Goal: Information Seeking & Learning: Learn about a topic

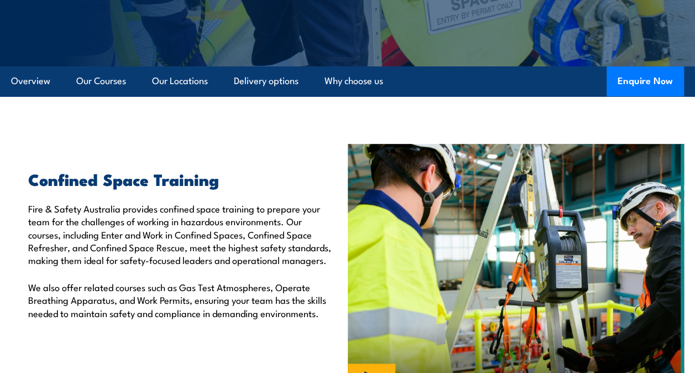
scroll to position [166, 0]
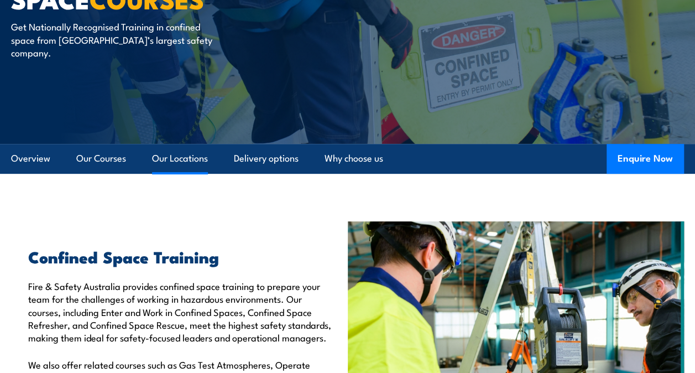
click at [155, 159] on link "Our Locations" at bounding box center [180, 158] width 56 height 29
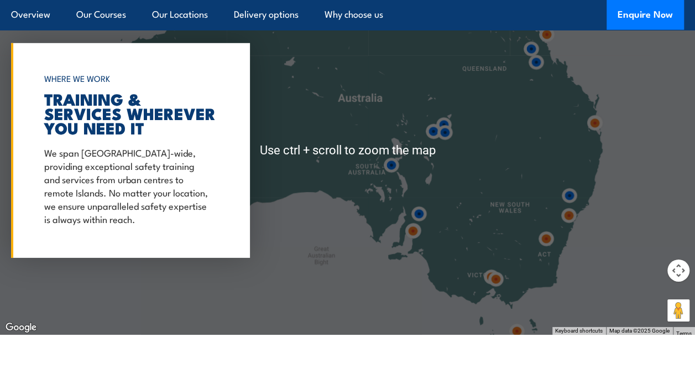
scroll to position [1667, 0]
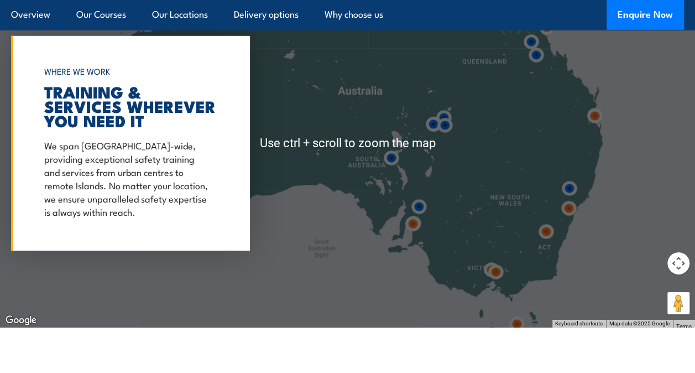
click at [495, 274] on img at bounding box center [495, 271] width 29 height 29
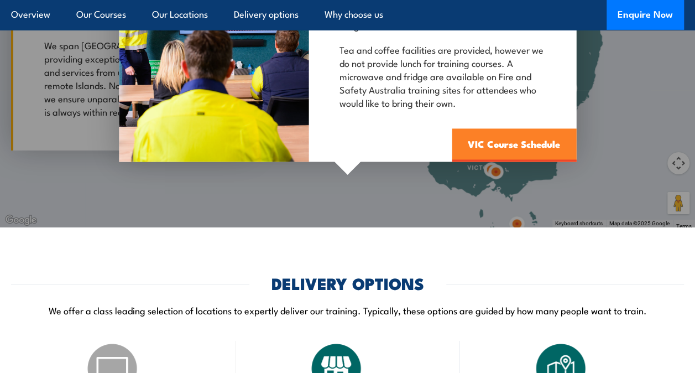
scroll to position [1833, 0]
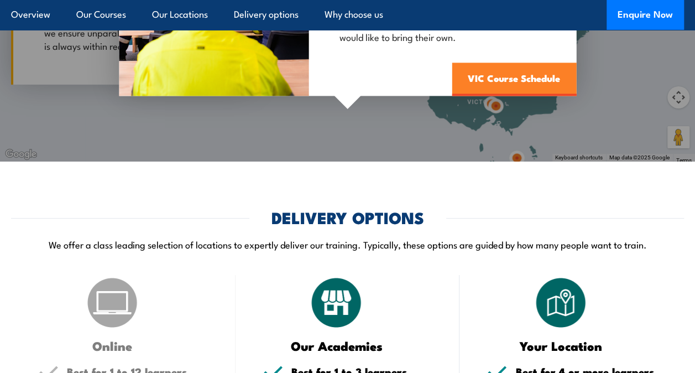
click at [496, 75] on link "VIC Course Schedule" at bounding box center [514, 78] width 124 height 33
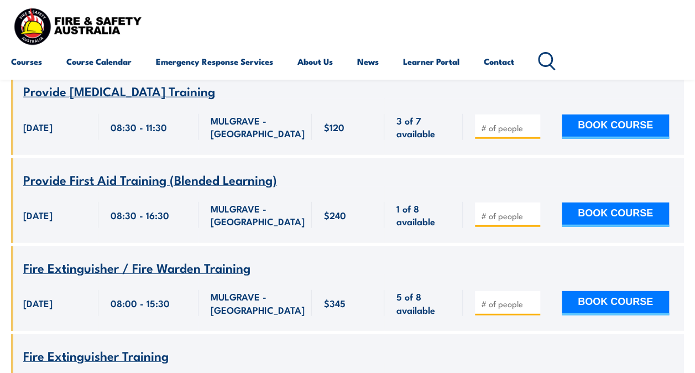
scroll to position [1493, 0]
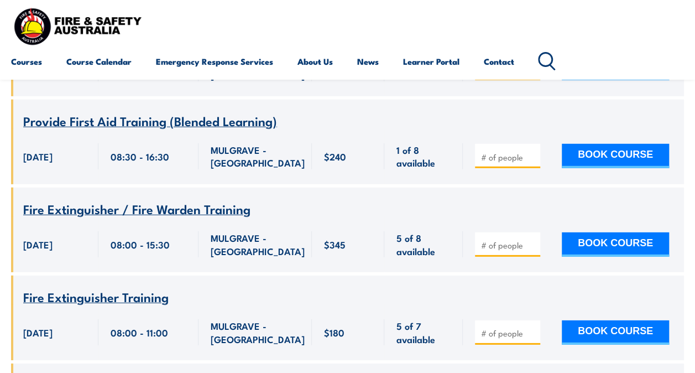
click at [169, 216] on span "Fire Extinguisher / Fire Warden Training" at bounding box center [136, 208] width 227 height 19
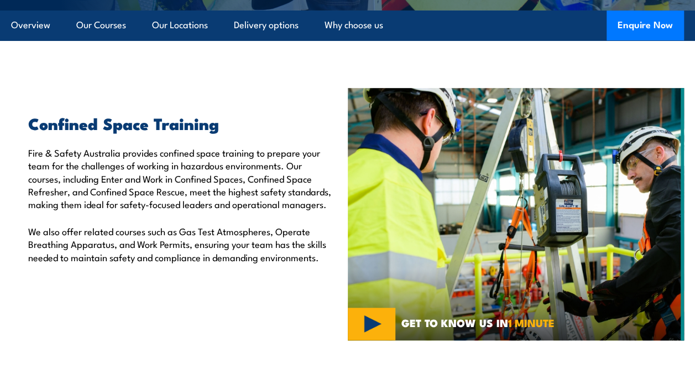
scroll to position [276, 0]
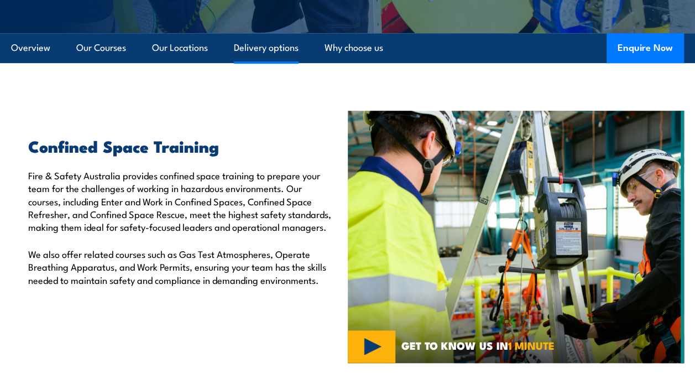
click at [272, 49] on link "Delivery options" at bounding box center [266, 47] width 65 height 29
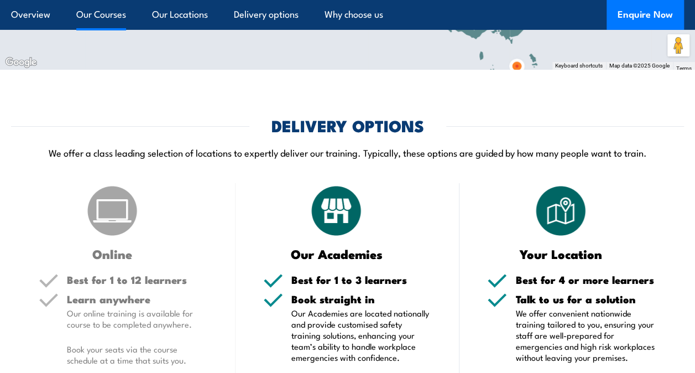
click at [103, 11] on link "Our Courses" at bounding box center [101, 14] width 50 height 29
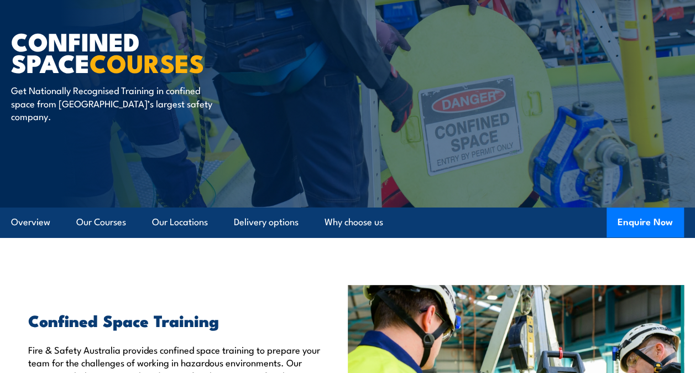
scroll to position [154, 0]
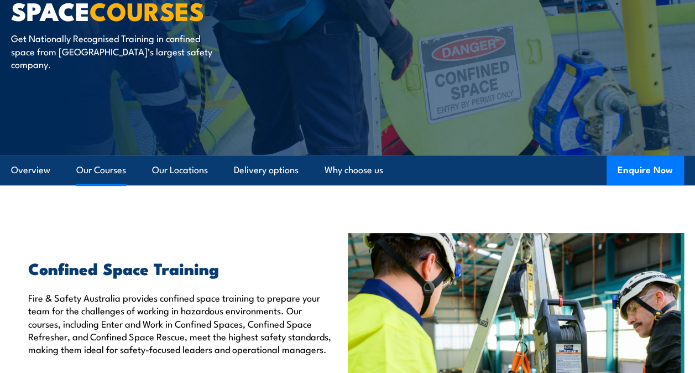
click at [97, 172] on link "Our Courses" at bounding box center [101, 169] width 50 height 29
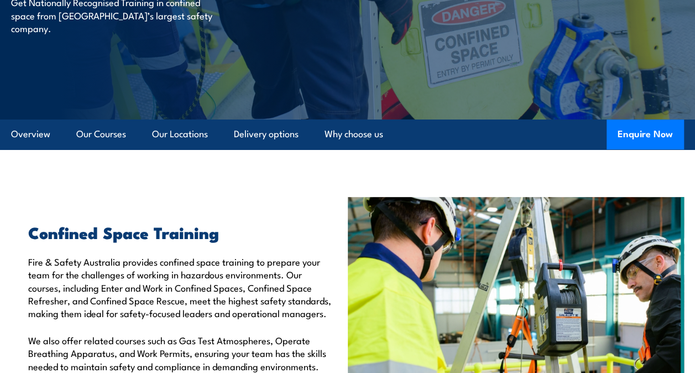
scroll to position [0, 0]
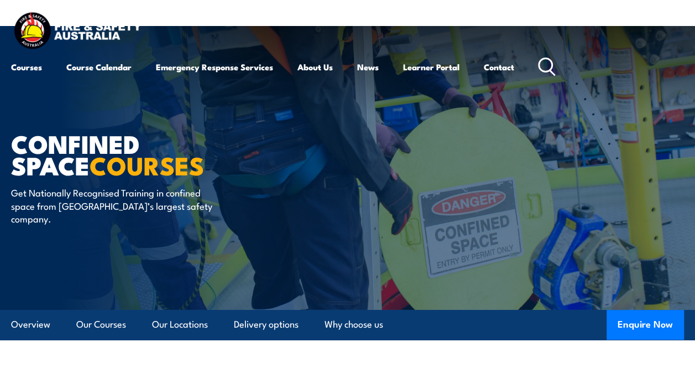
click at [102, 32] on img at bounding box center [77, 32] width 133 height 44
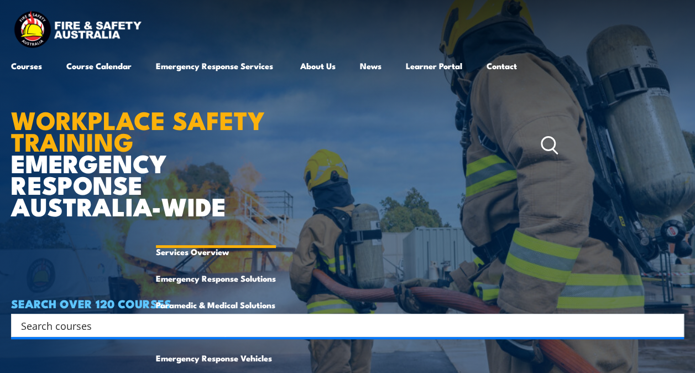
click at [197, 65] on link "Emergency Response Services" at bounding box center [216, 146] width 120 height 186
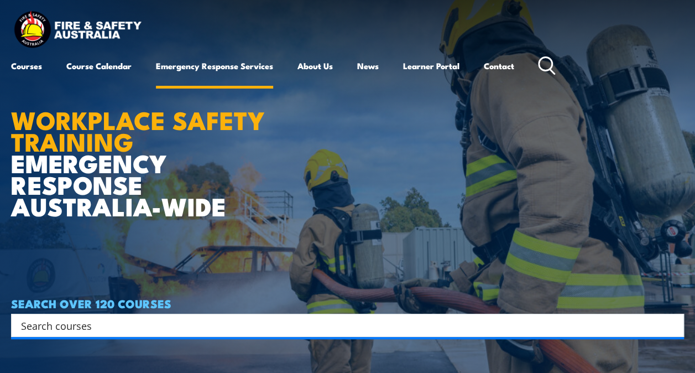
click at [197, 65] on link "Emergency Response Services" at bounding box center [214, 66] width 117 height 27
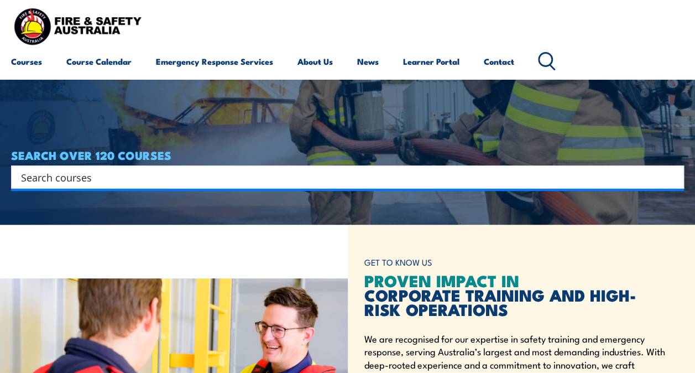
scroll to position [166, 0]
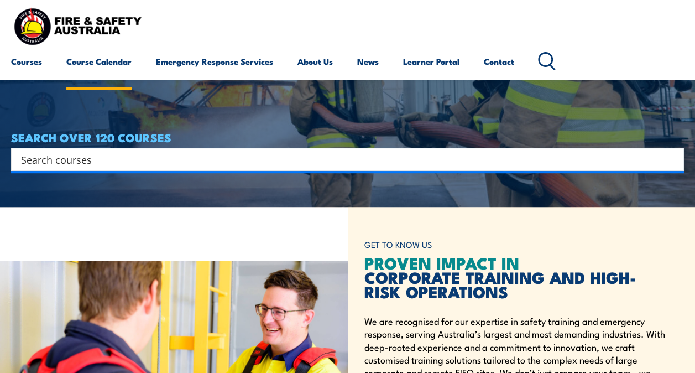
click at [101, 61] on link "Course Calendar" at bounding box center [98, 61] width 65 height 27
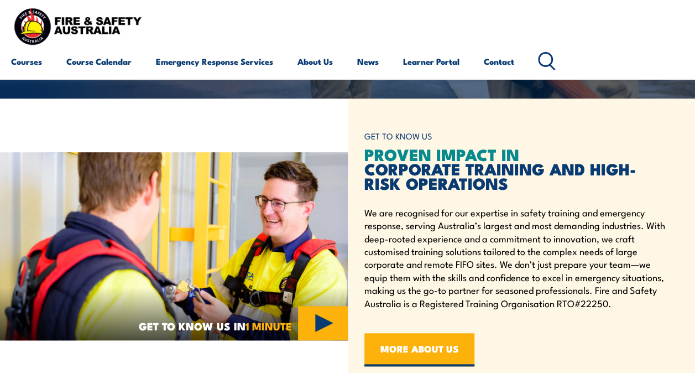
scroll to position [276, 0]
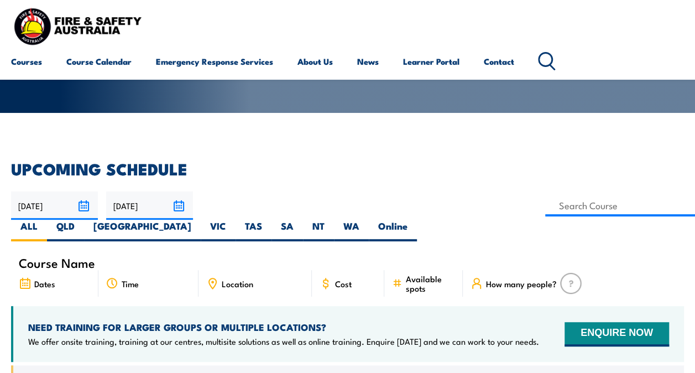
scroll to position [111, 0]
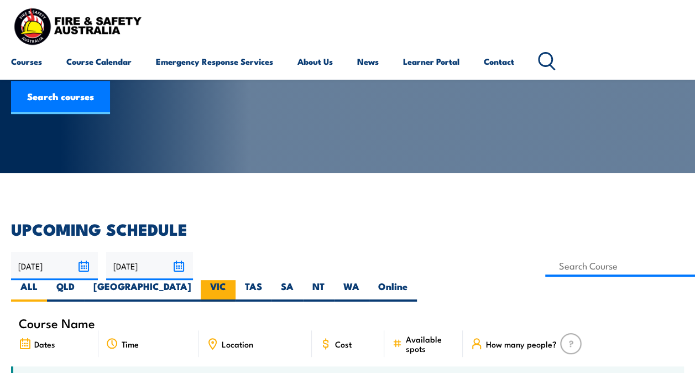
click at [236, 280] on label "VIC" at bounding box center [218, 291] width 35 height 22
click at [233, 280] on input "VIC" at bounding box center [229, 283] width 7 height 7
radio input "true"
click at [236, 280] on label "VIC" at bounding box center [218, 291] width 35 height 22
click at [233, 280] on input "VIC" at bounding box center [229, 283] width 7 height 7
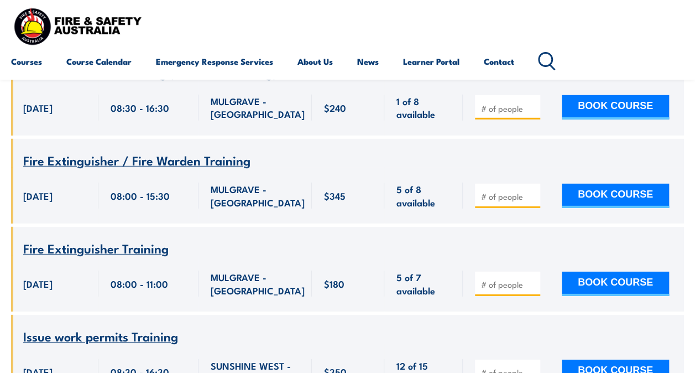
scroll to position [1603, 0]
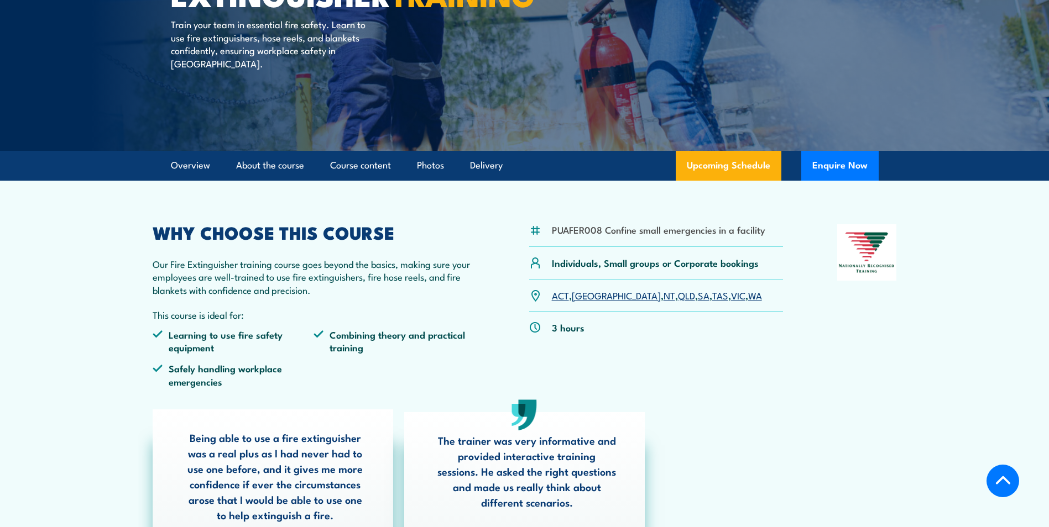
scroll to position [221, 0]
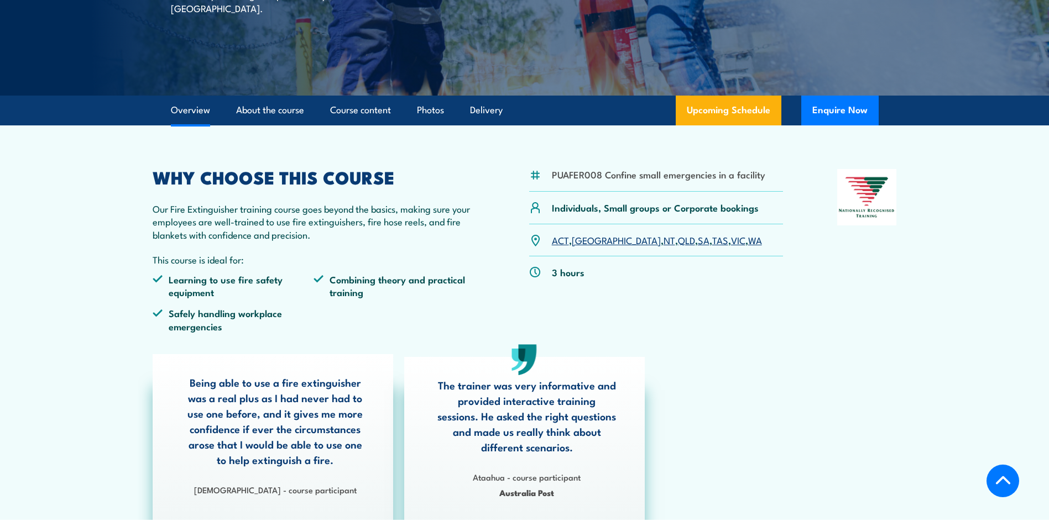
click at [731, 238] on link "VIC" at bounding box center [738, 239] width 14 height 13
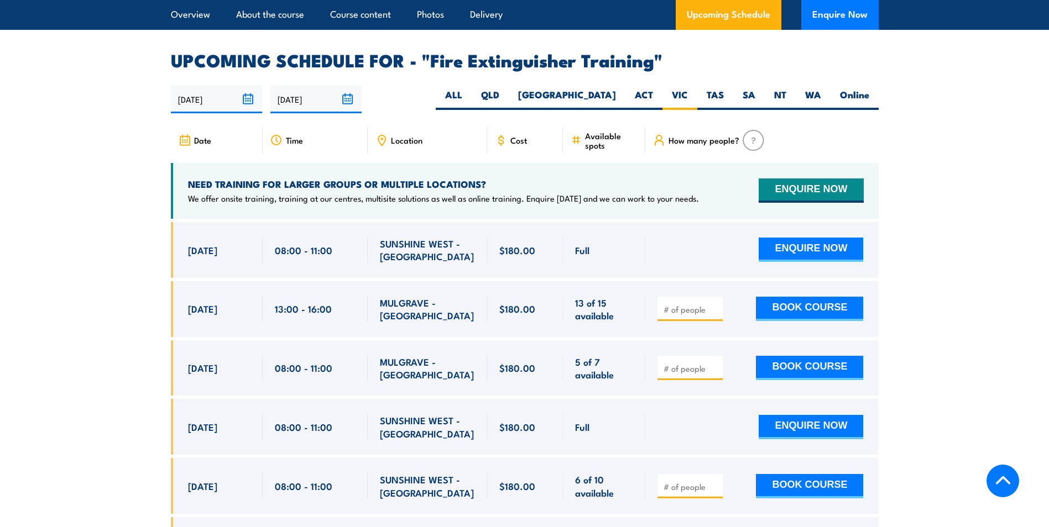
scroll to position [1800, 0]
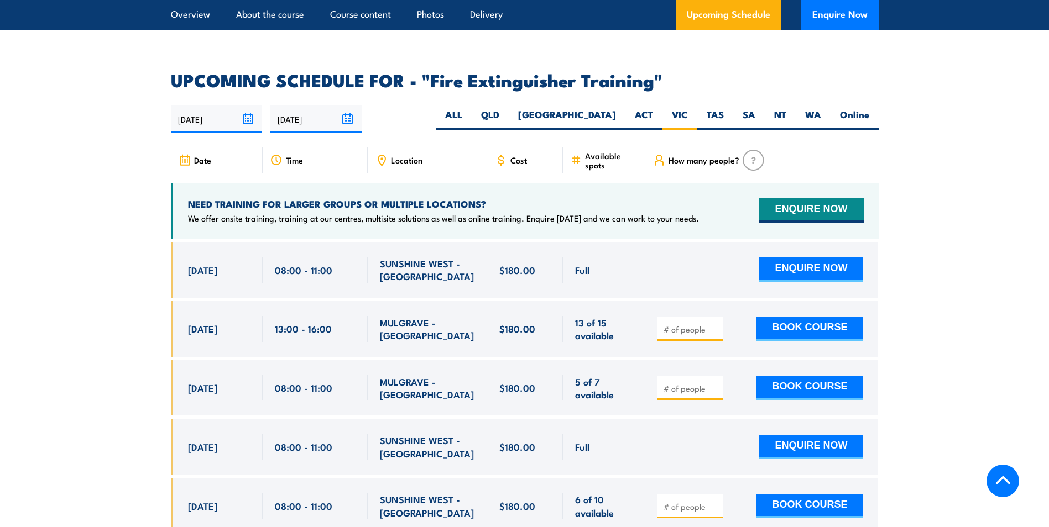
click at [393, 155] on span "Location" at bounding box center [407, 159] width 32 height 9
click at [683, 108] on label "VIC" at bounding box center [679, 119] width 35 height 22
click at [688, 108] on input "VIC" at bounding box center [691, 111] width 7 height 7
click at [343, 105] on input "[DATE]" at bounding box center [315, 119] width 91 height 28
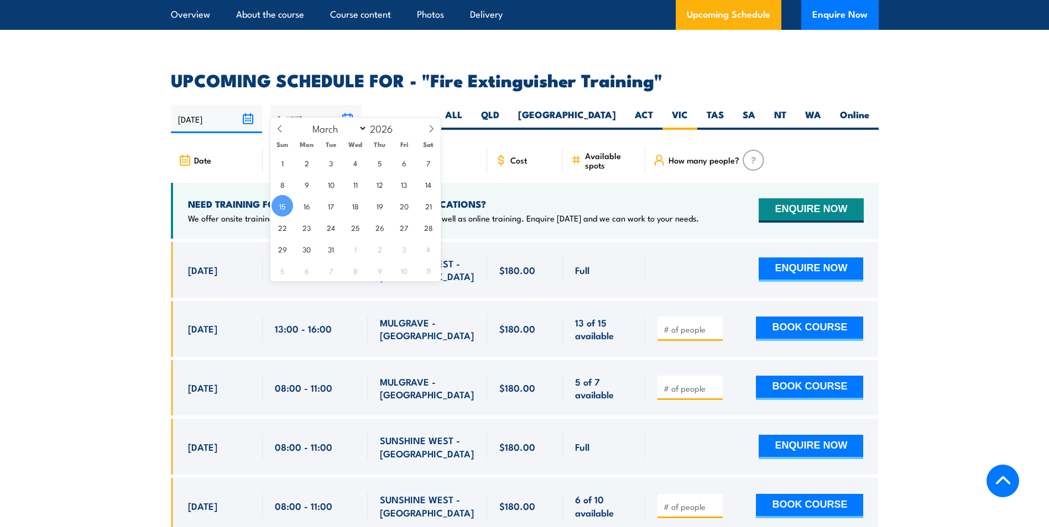
click at [970, 255] on section "UPCOMING SCHEDULE FOR - "Fire Extinguisher Training" 16/09/2025 15/03/2026" at bounding box center [524, 488] width 1049 height 833
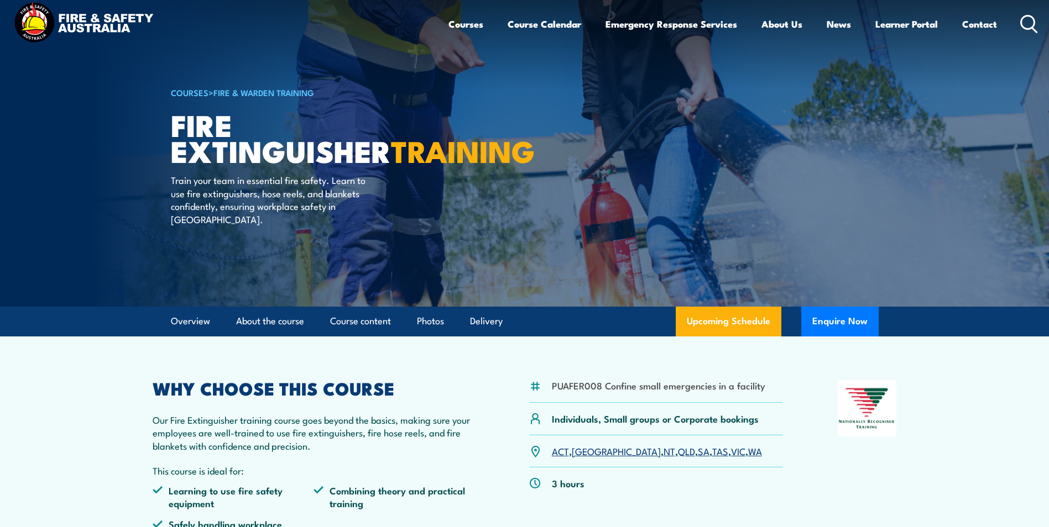
scroll to position [0, 0]
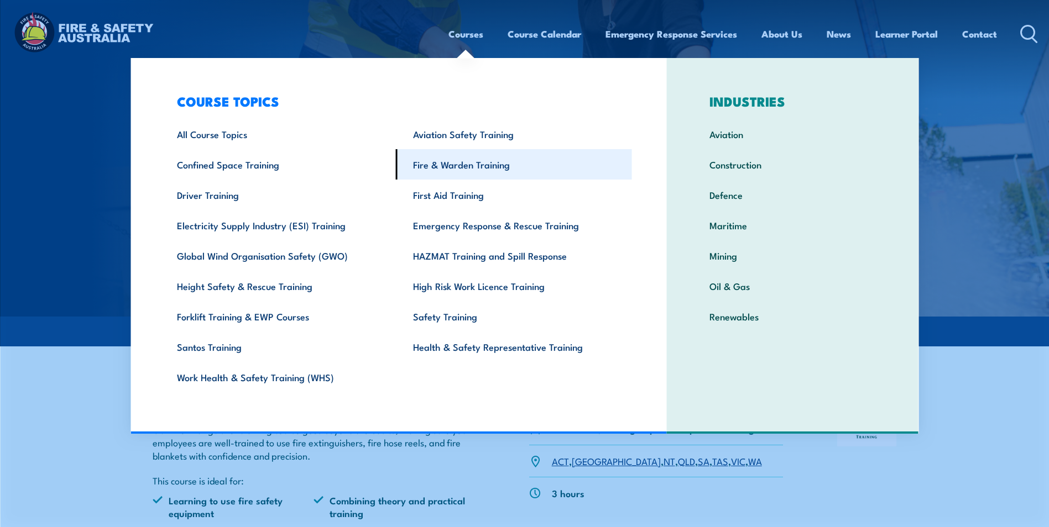
click at [458, 166] on link "Fire & Warden Training" at bounding box center [514, 164] width 236 height 30
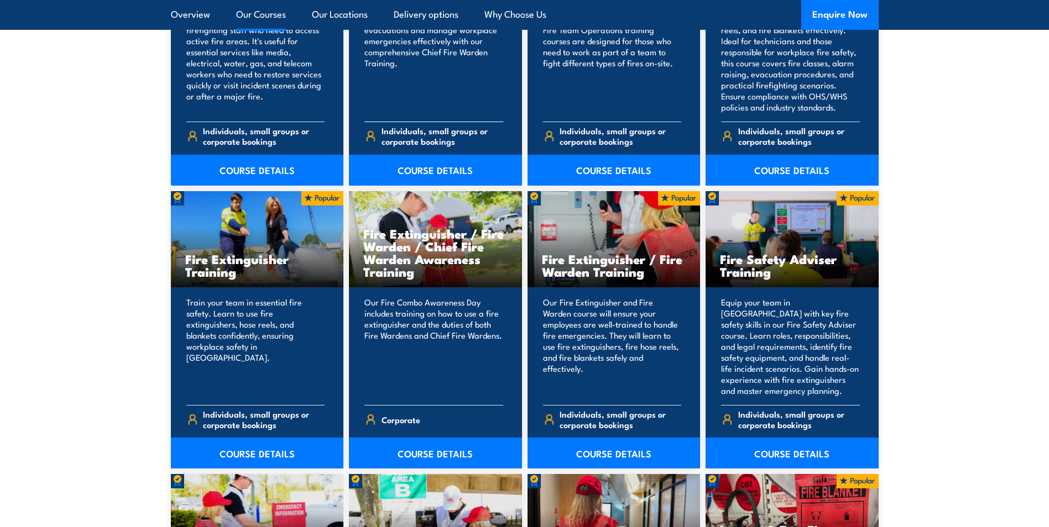
scroll to position [1106, 0]
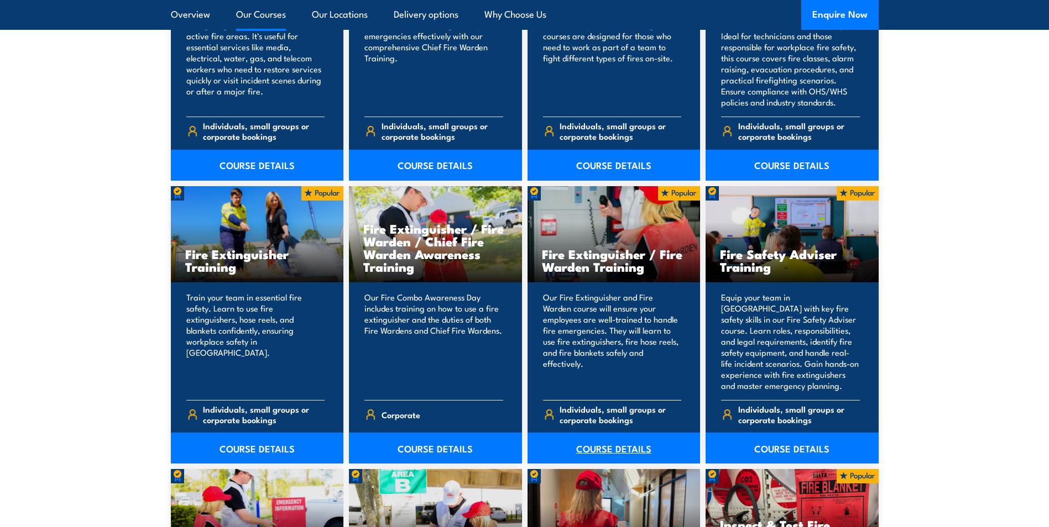
click at [613, 451] on link "COURSE DETAILS" at bounding box center [613, 448] width 173 height 31
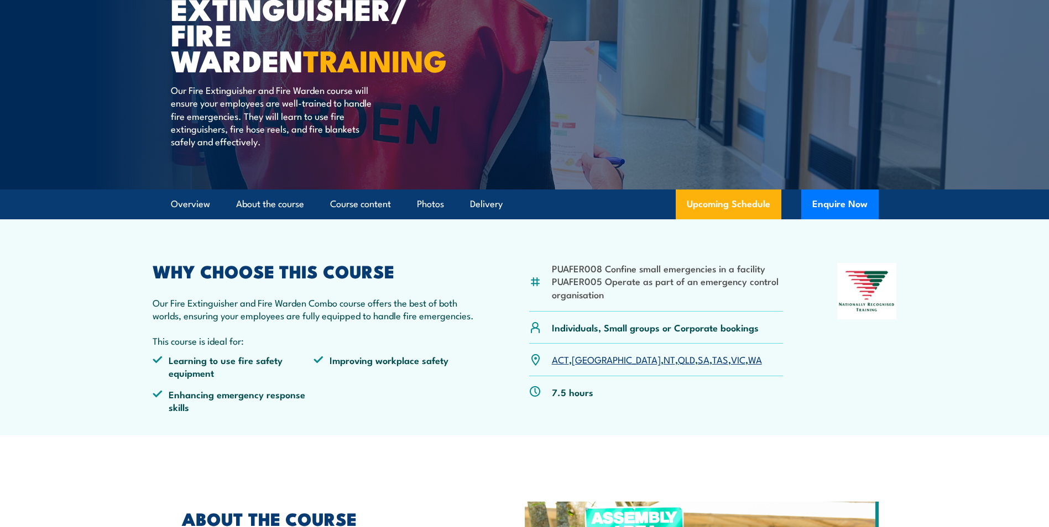
scroll to position [166, 0]
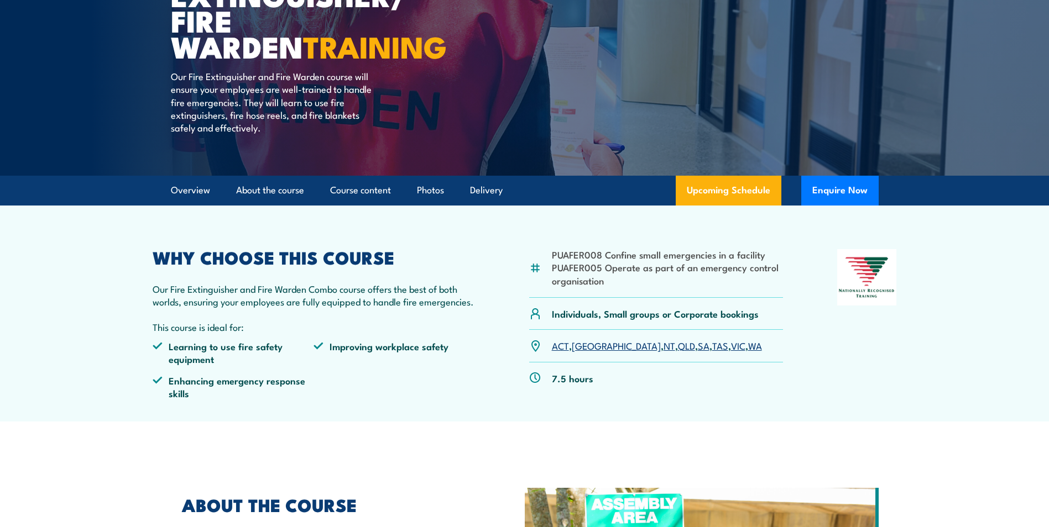
click at [731, 346] on link "VIC" at bounding box center [738, 345] width 14 height 13
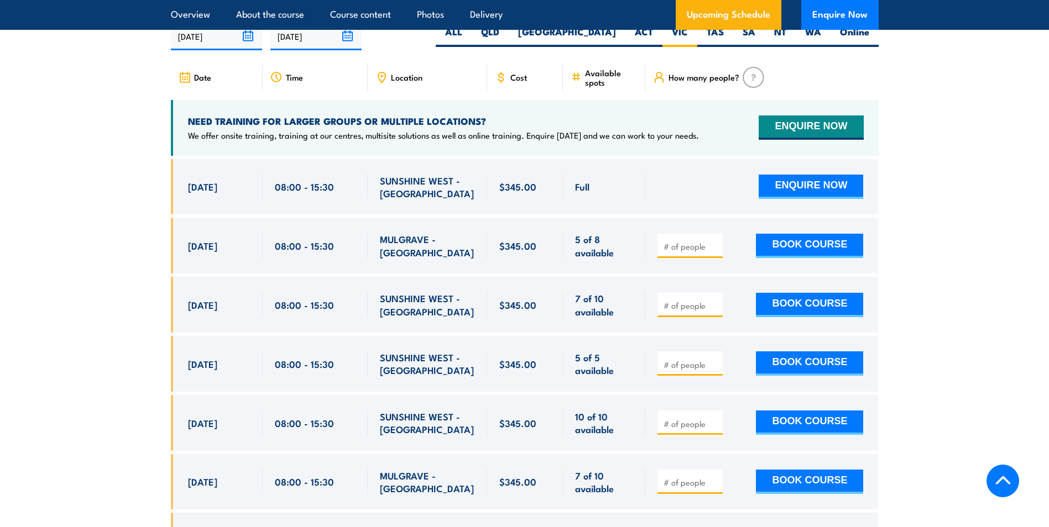
scroll to position [1871, 0]
